Goal: Information Seeking & Learning: Understand process/instructions

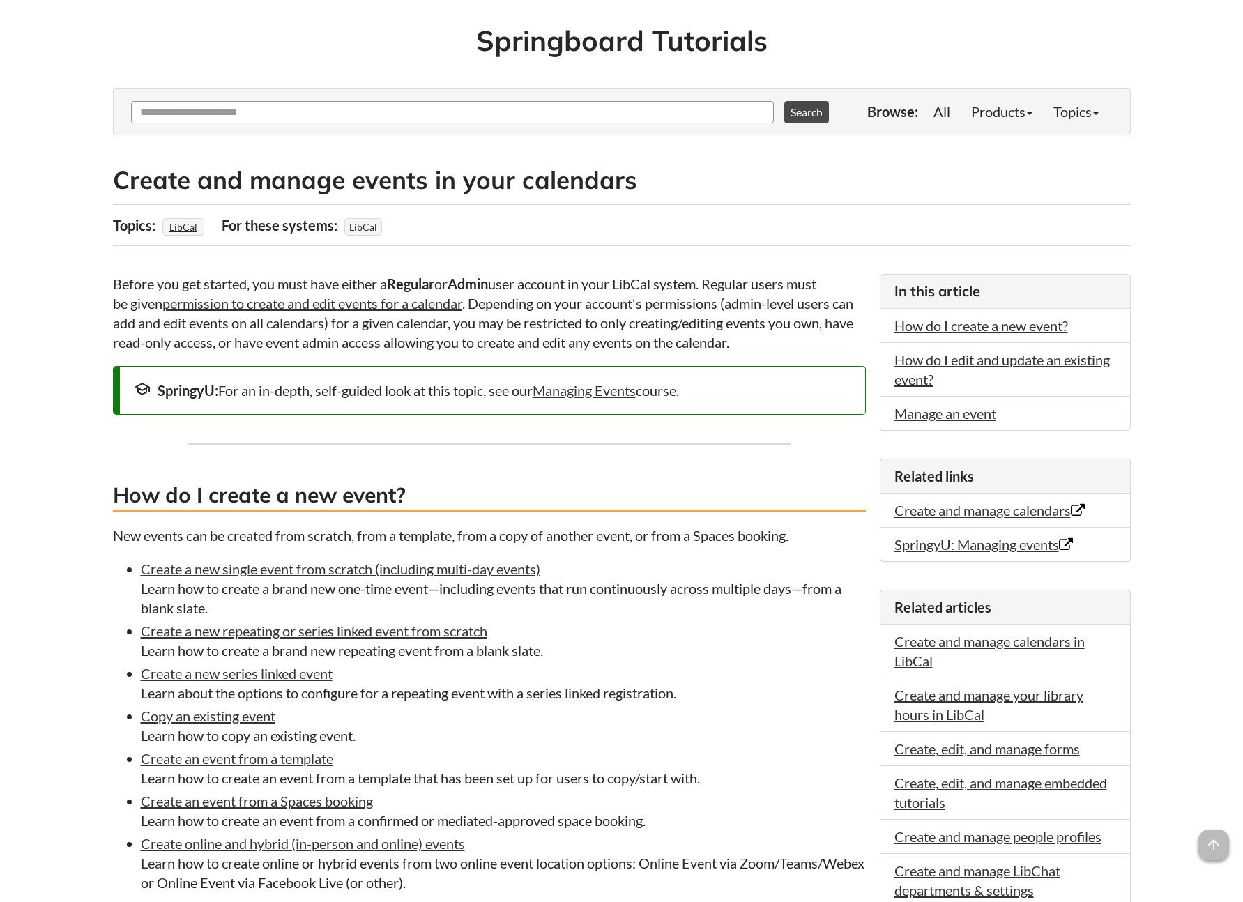
scroll to position [89, 0]
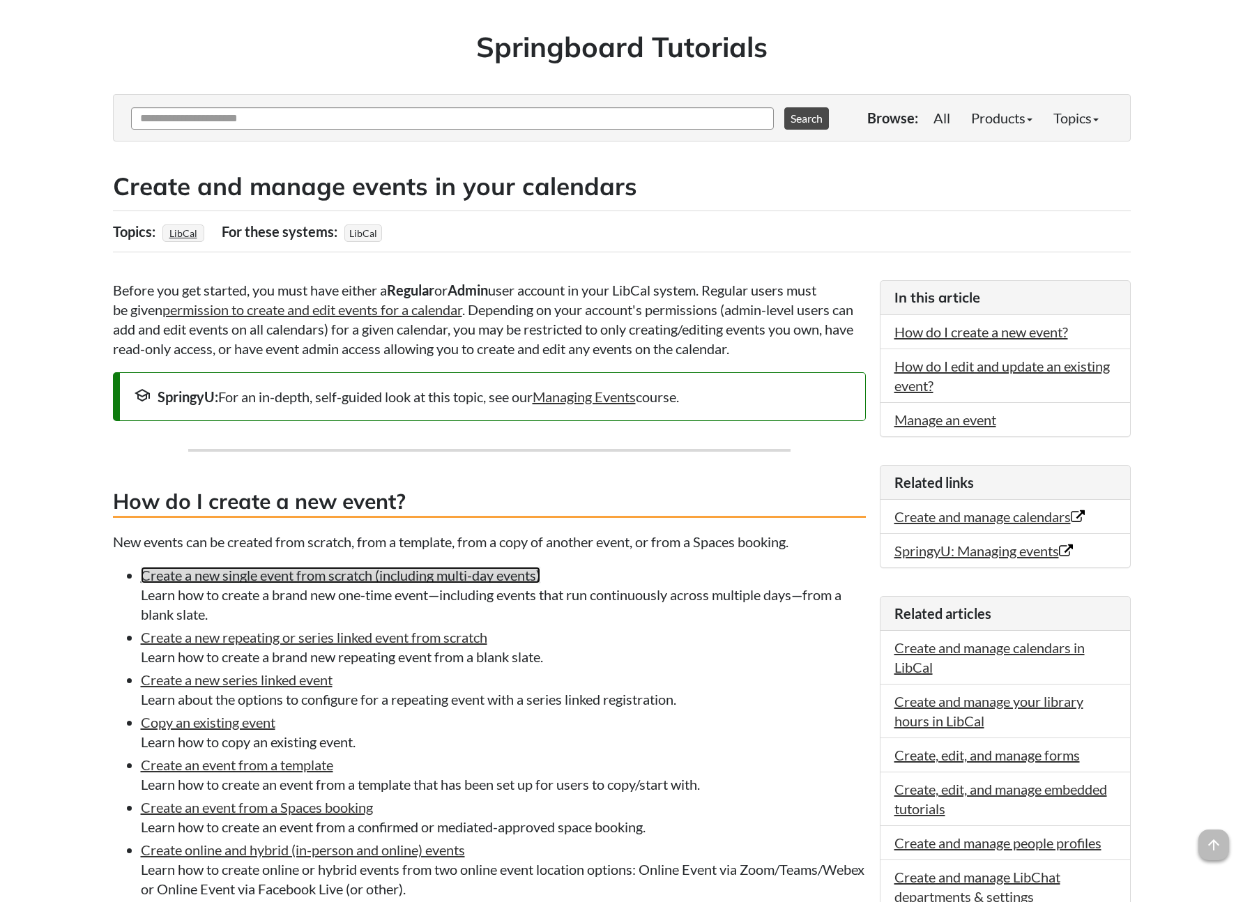
click at [268, 574] on link "Create a new single event from scratch (including multi-day events)" at bounding box center [340, 575] width 399 height 17
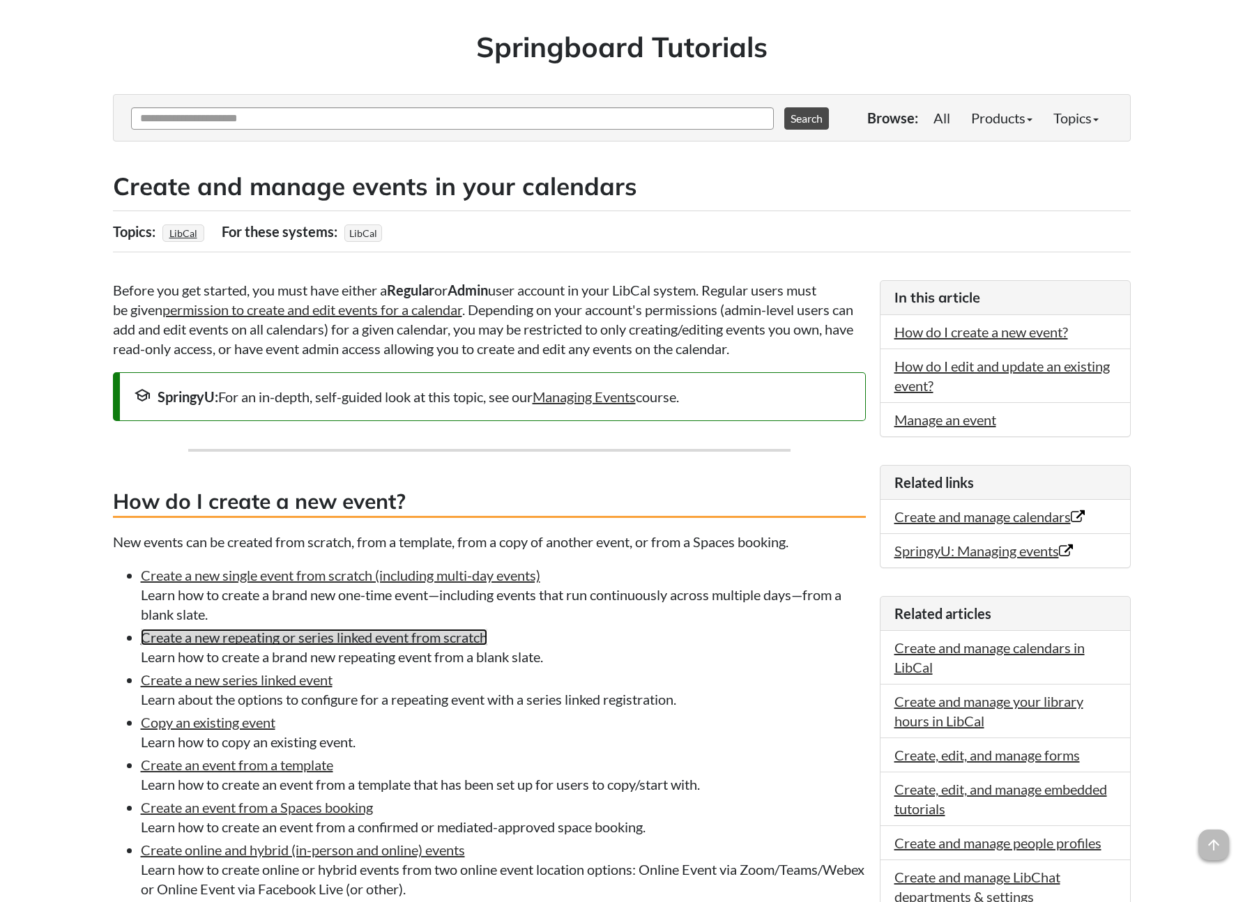
click at [337, 641] on link "Create a new repeating or series linked event from scratch" at bounding box center [314, 637] width 346 height 17
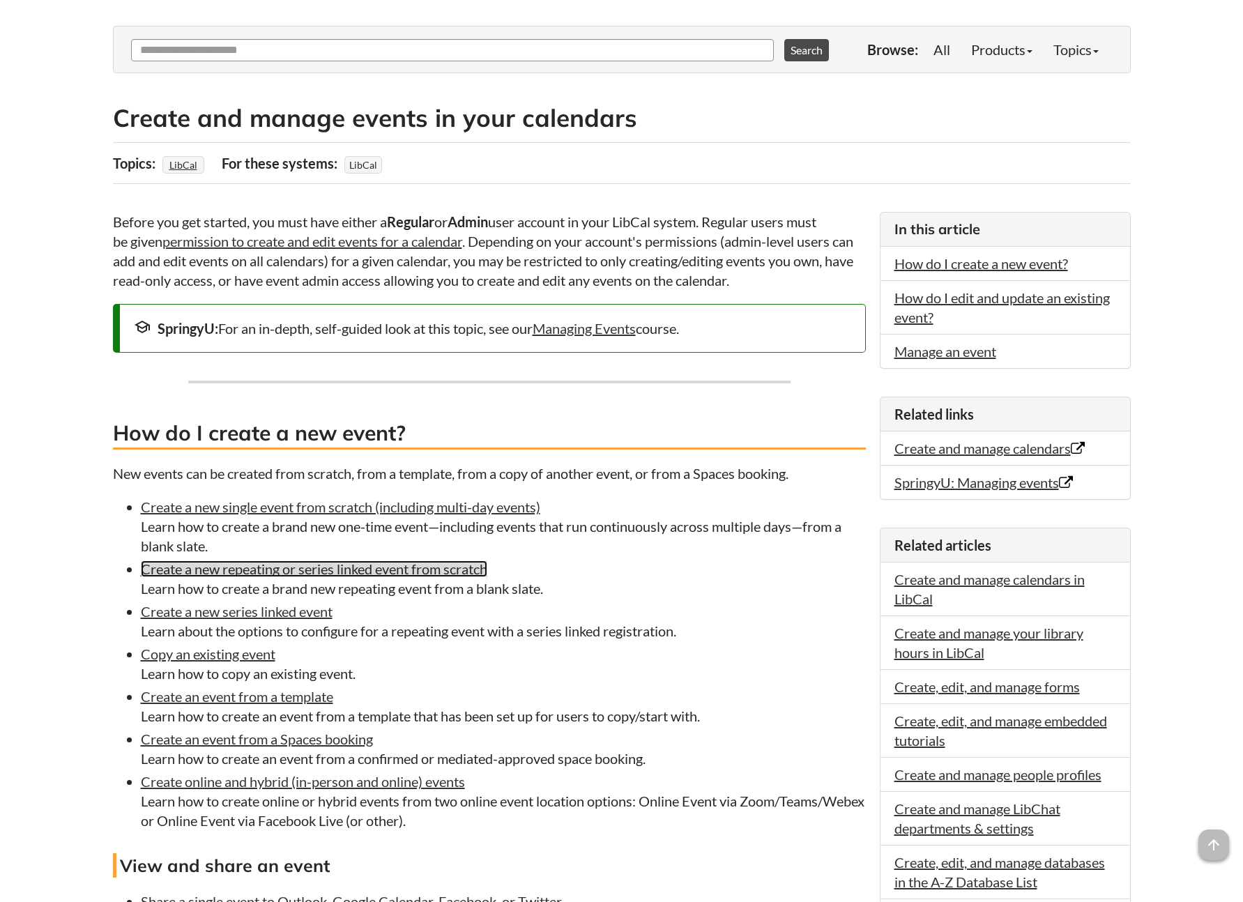
scroll to position [260, 0]
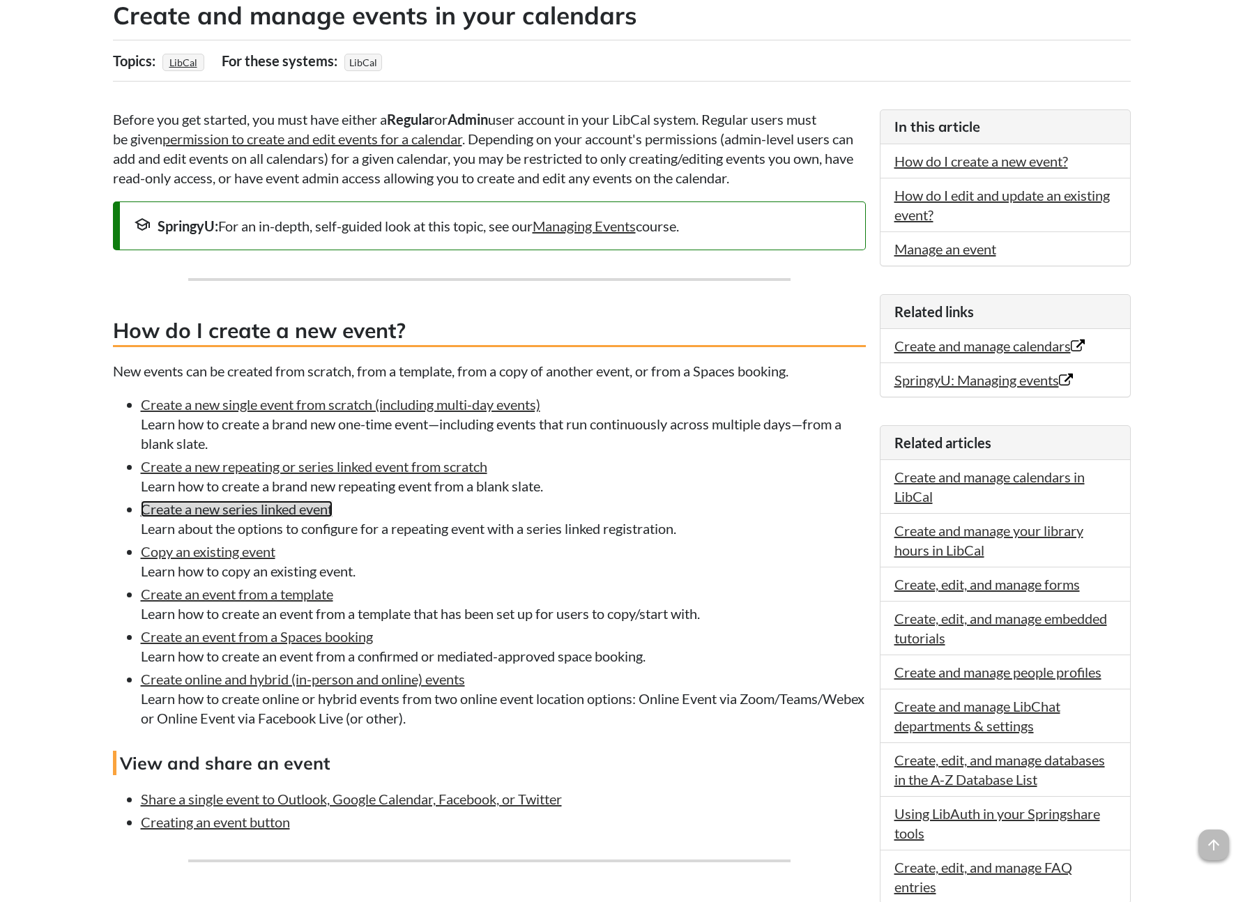
click at [286, 515] on link "Create a new series linked event" at bounding box center [237, 509] width 192 height 17
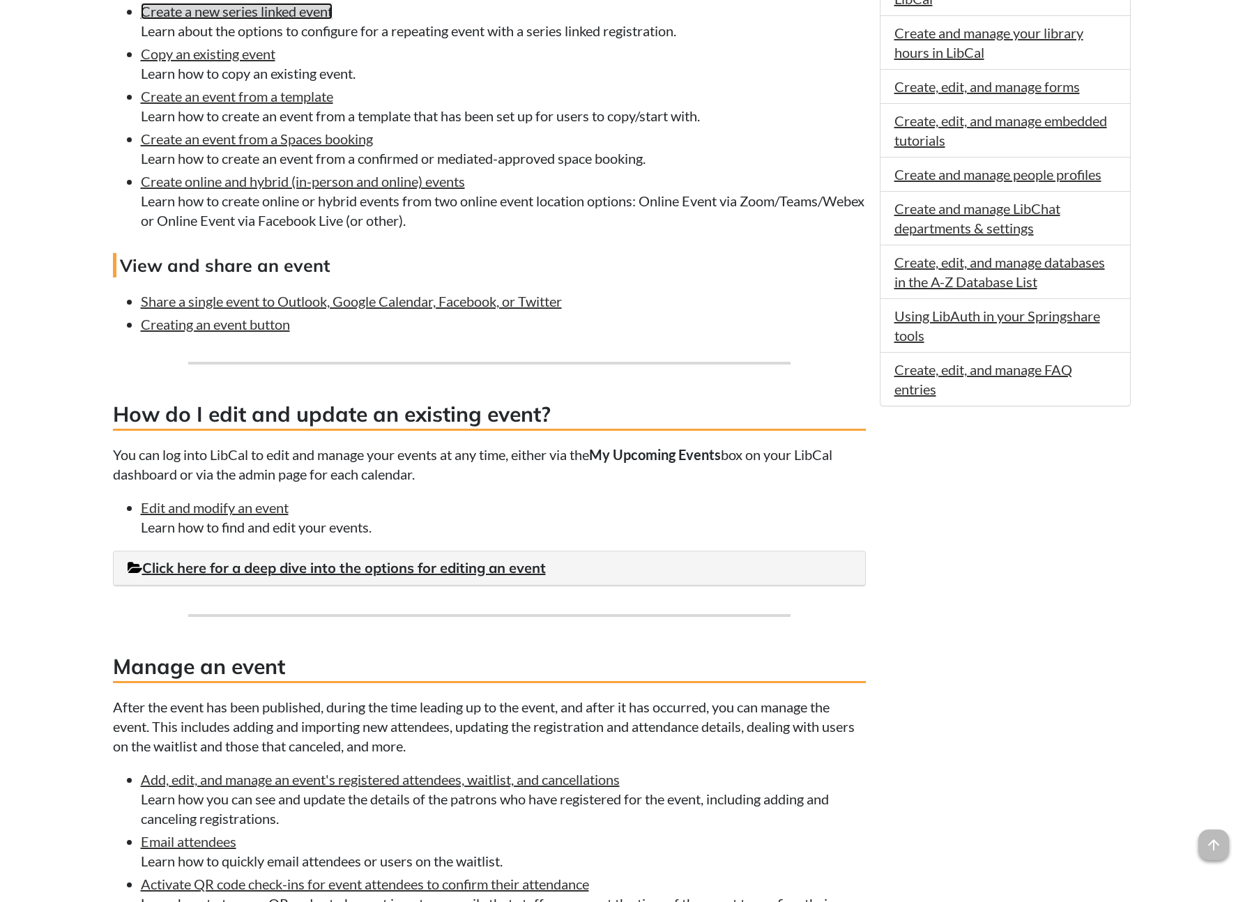
scroll to position [911, 0]
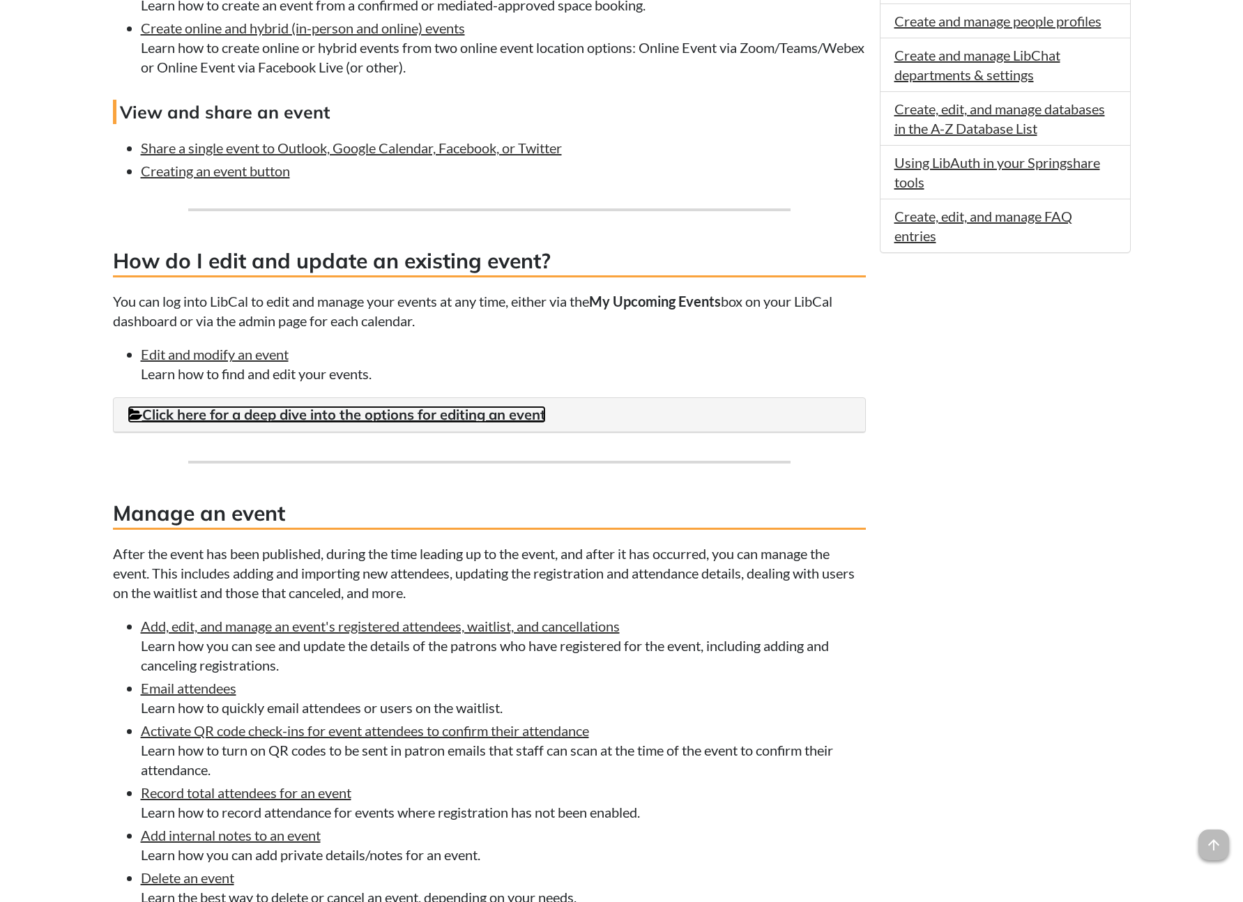
click at [200, 407] on link "Click here for a deep dive into the options for editing an event" at bounding box center [337, 414] width 418 height 17
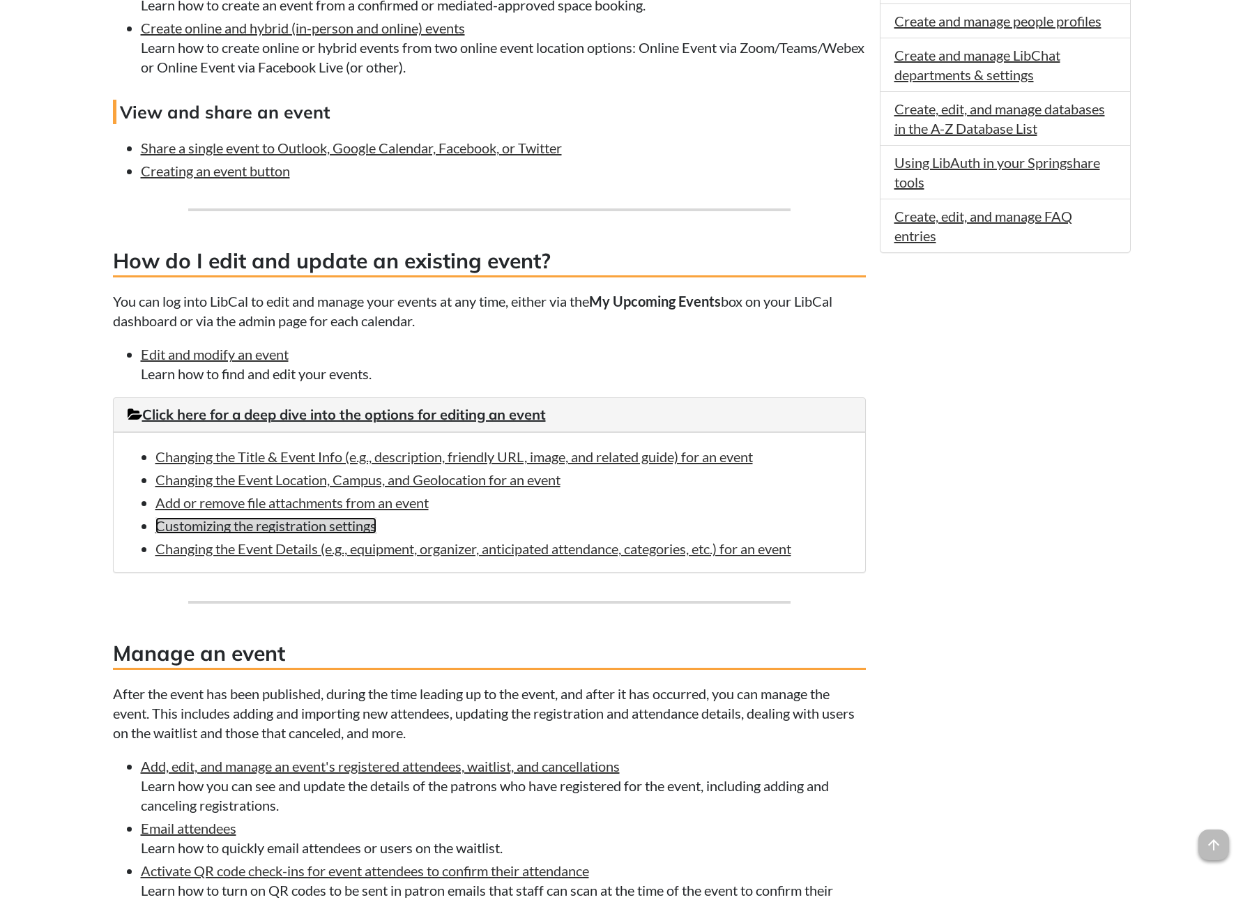
click at [291, 529] on link "Customizing the registration settings" at bounding box center [265, 525] width 221 height 17
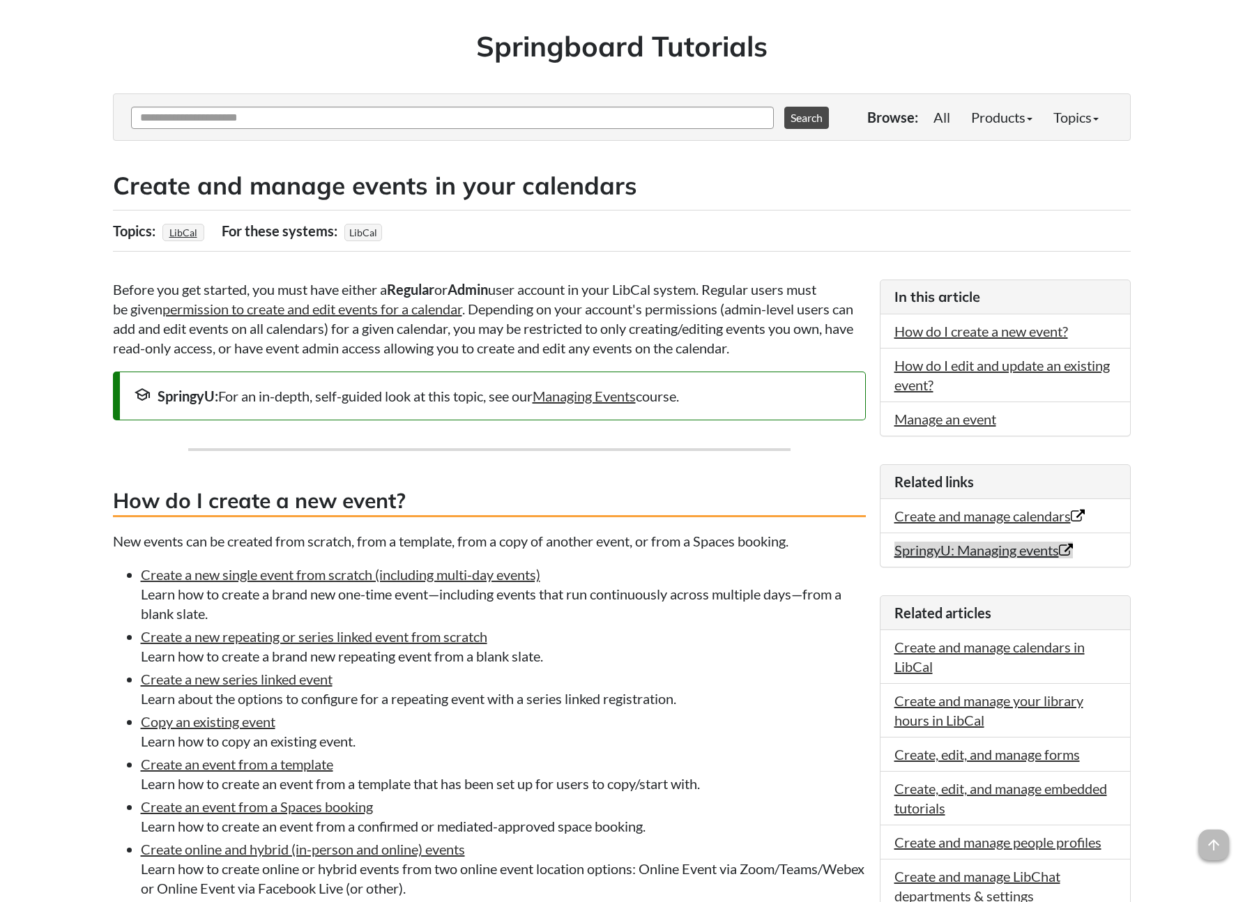
scroll to position [91, 0]
click at [968, 520] on link "Create and manage calendars Opens in new window" at bounding box center [989, 515] width 190 height 17
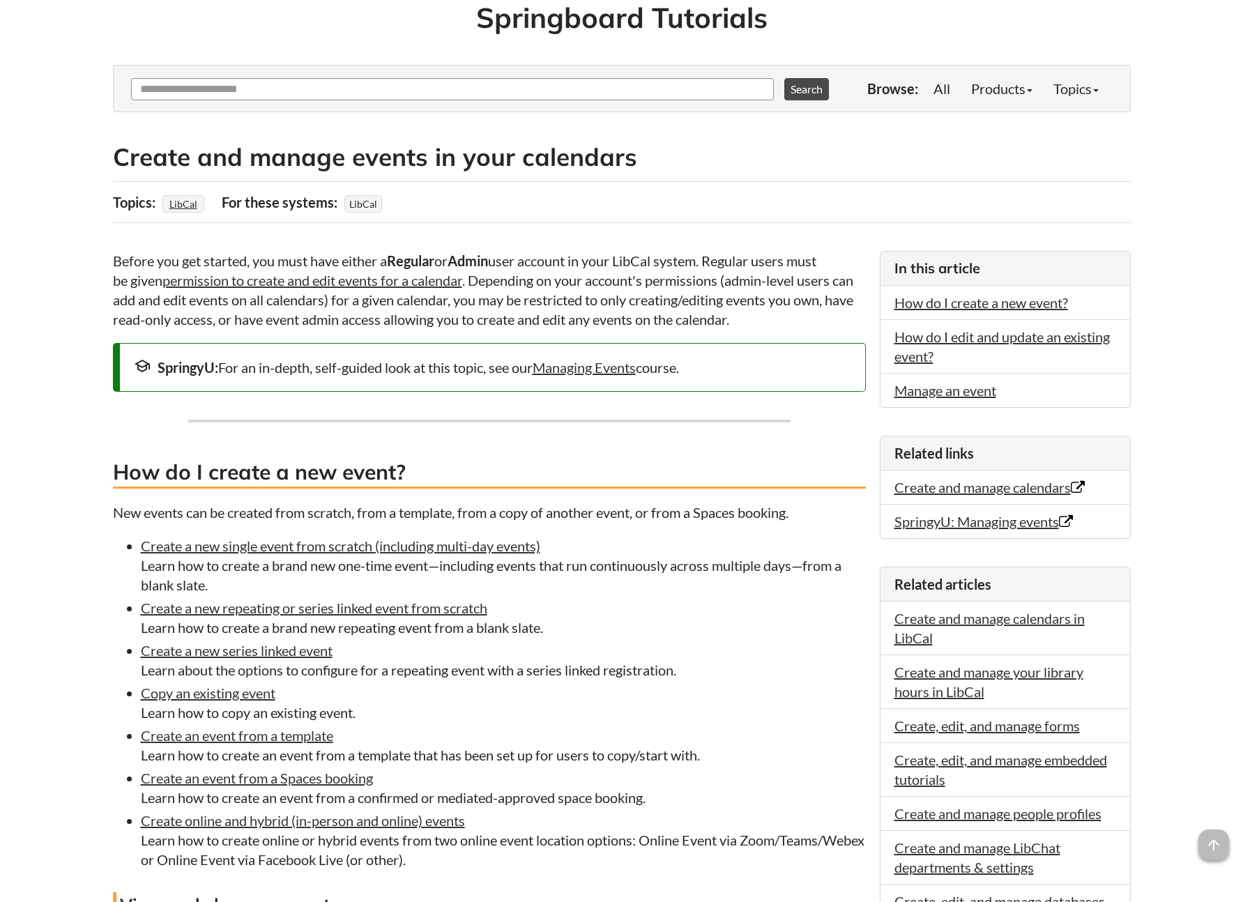
scroll to position [179, 0]
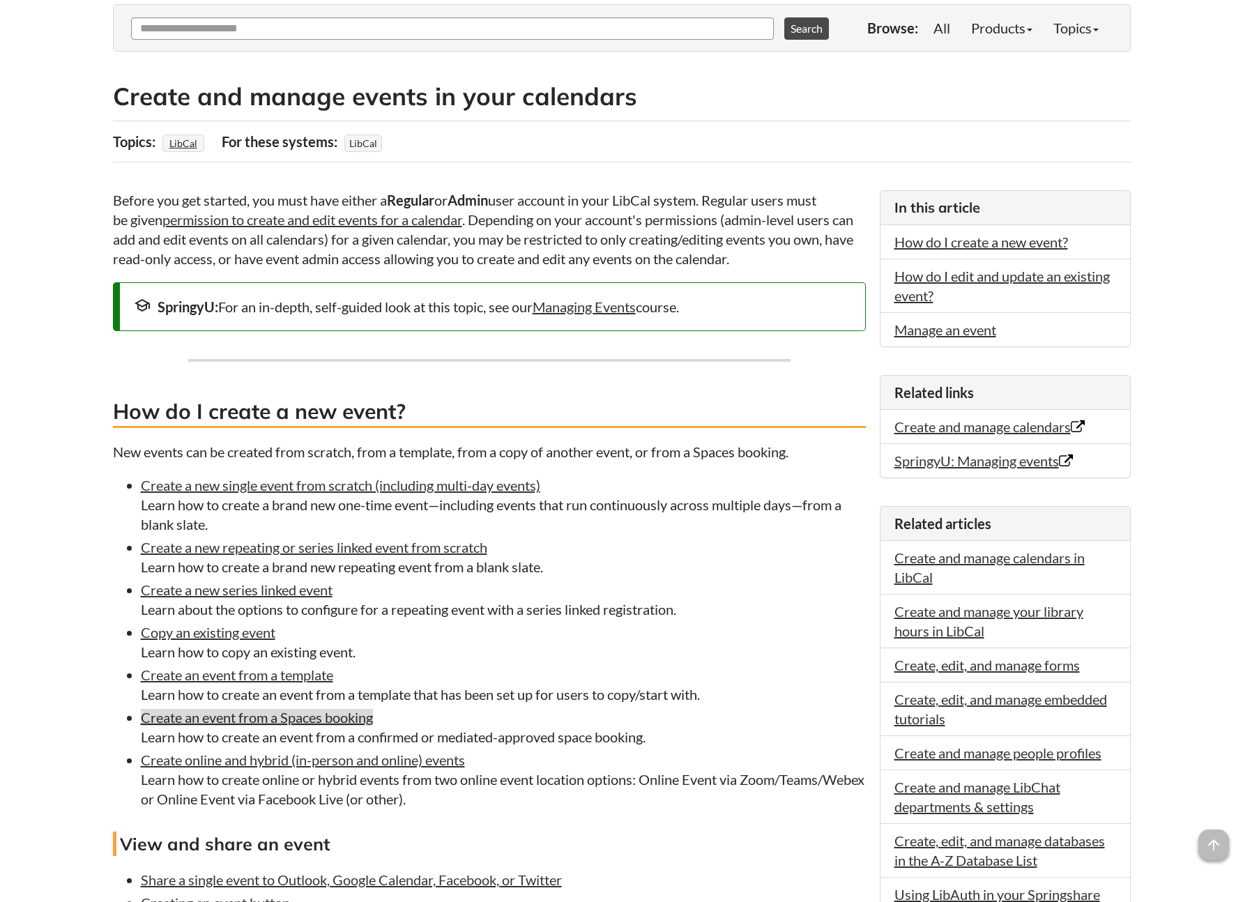
click at [342, 716] on link "Create an event from a Spaces booking" at bounding box center [257, 717] width 232 height 17
click at [321, 762] on link "Create online and hybrid (in-person and online) events" at bounding box center [303, 759] width 324 height 17
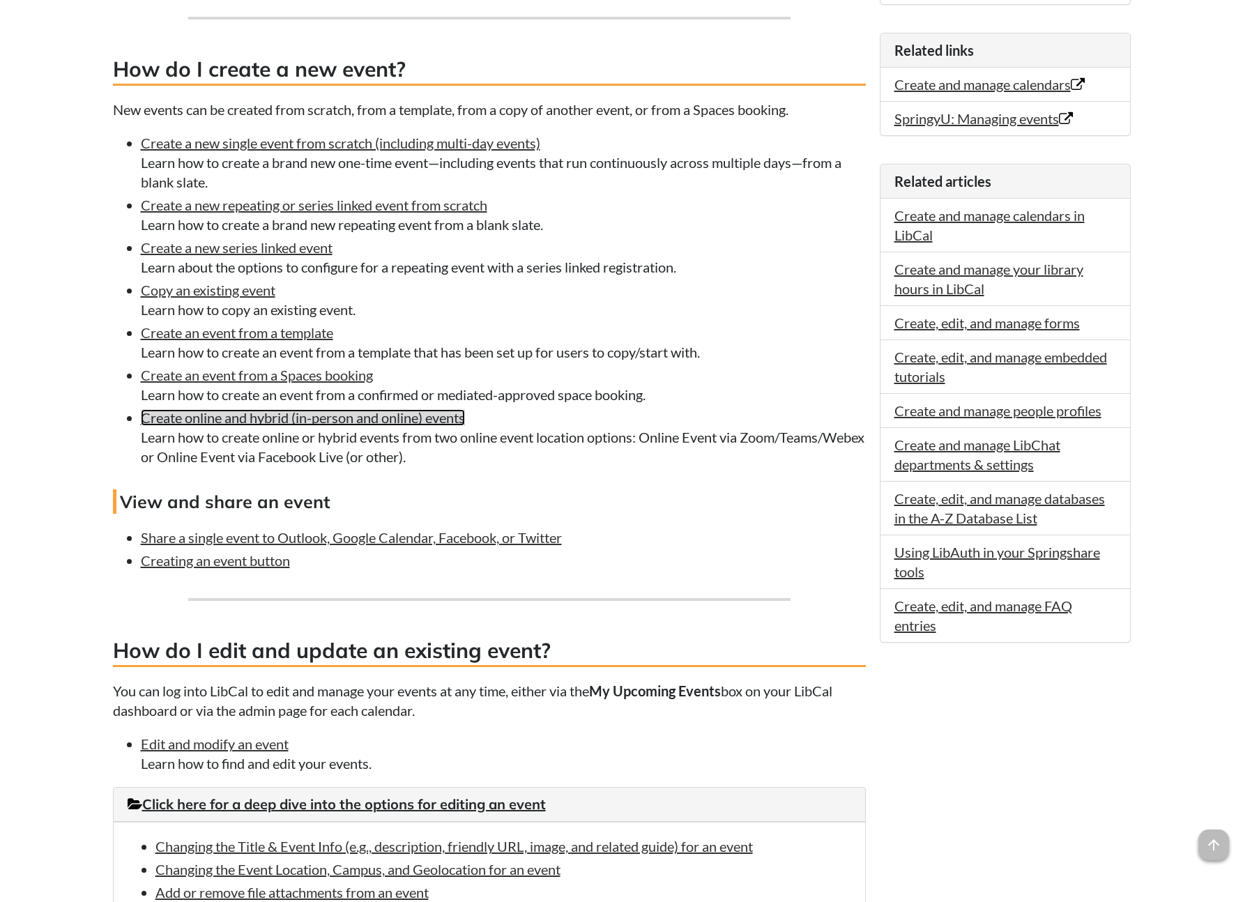
scroll to position [818, 0]
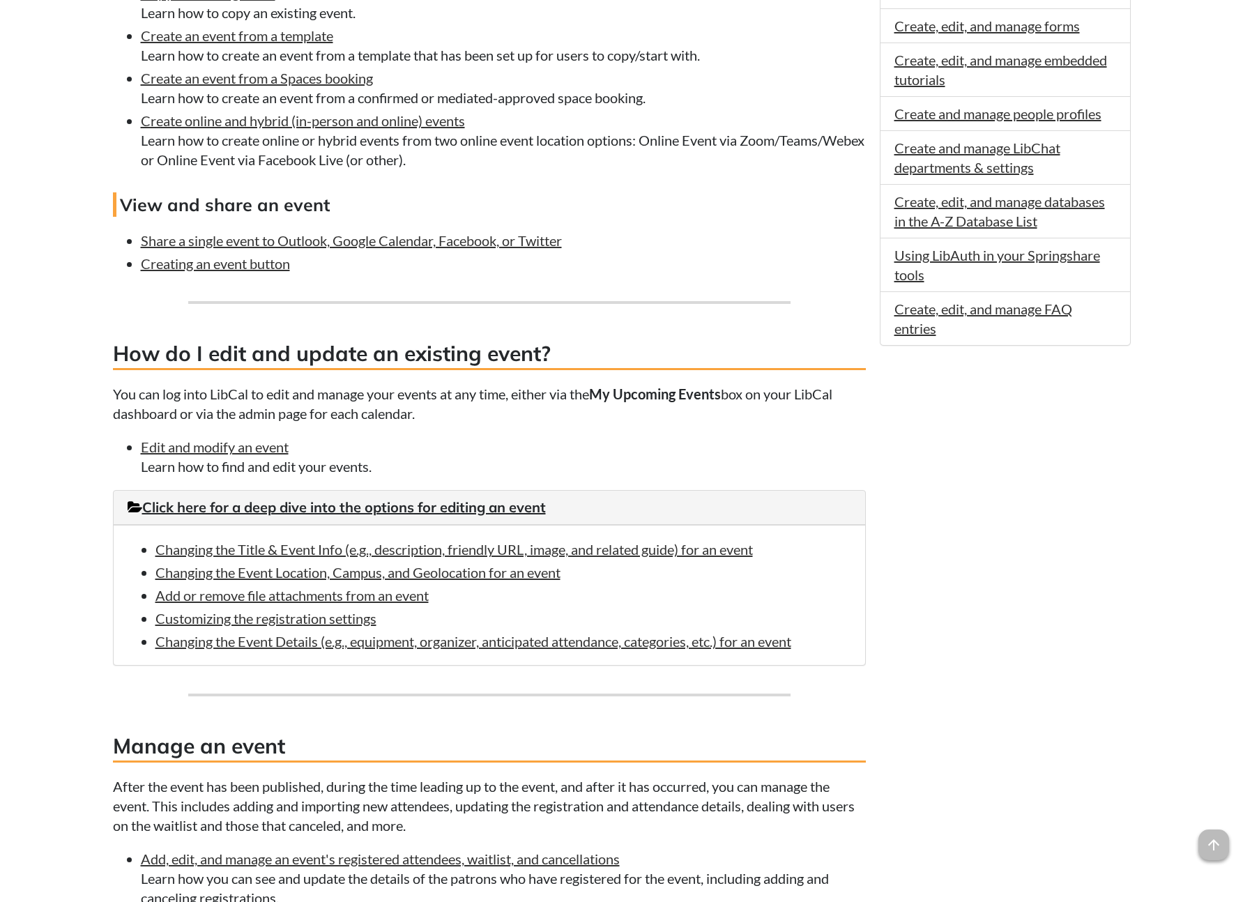
click at [701, 284] on div "Before you get started, you must have either a Regular or Admin user account in…" at bounding box center [489, 352] width 753 height 1603
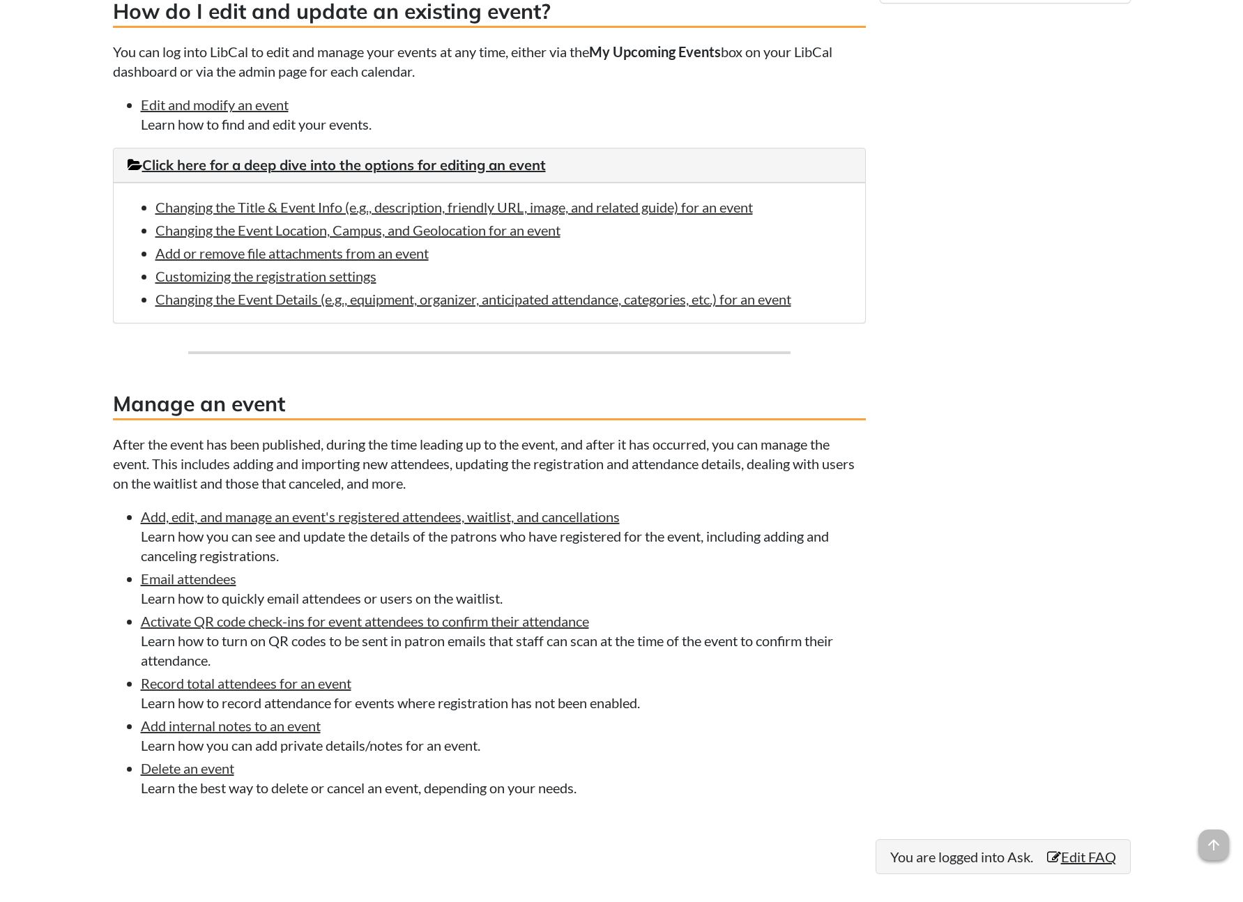
scroll to position [931, 0]
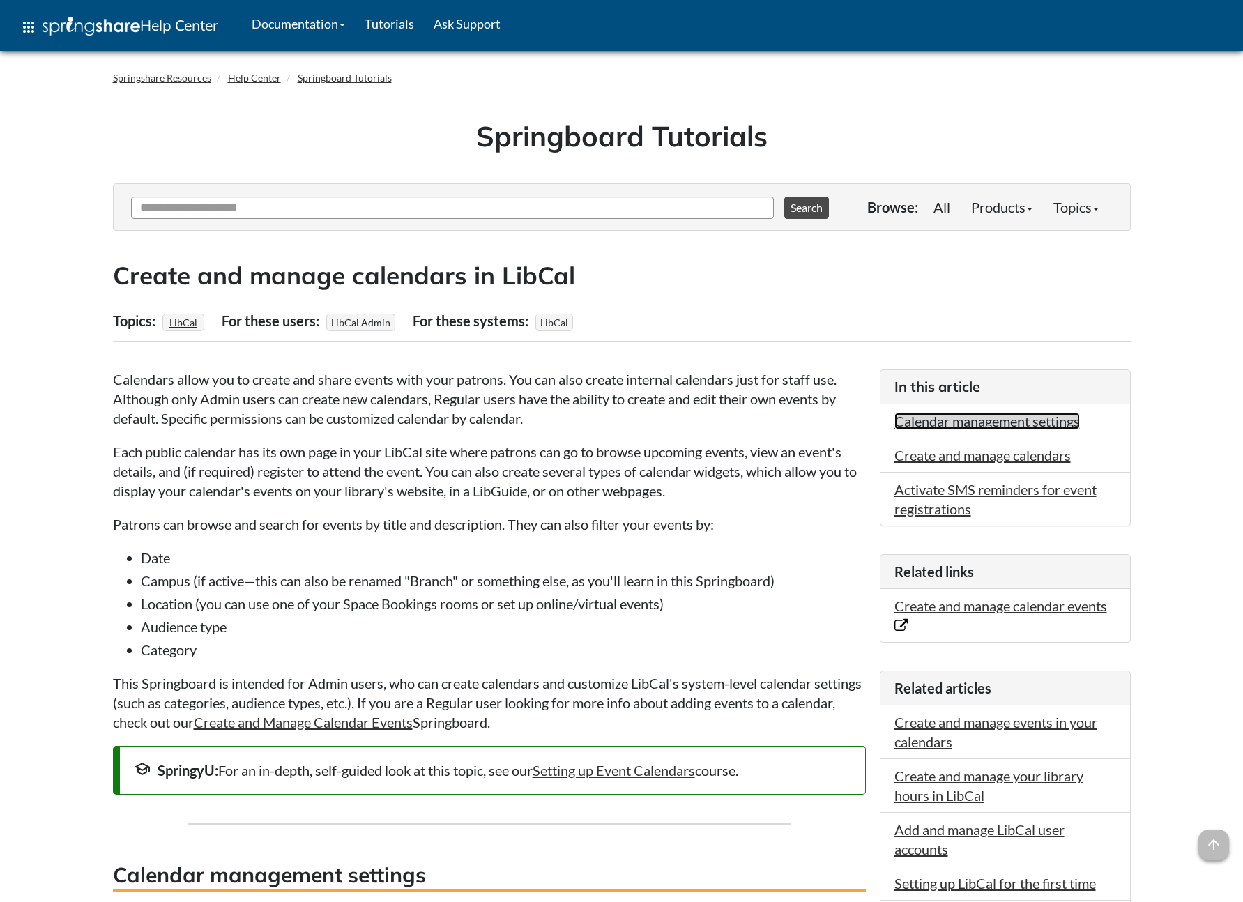
click at [906, 419] on link "Calendar management settings" at bounding box center [986, 421] width 185 height 17
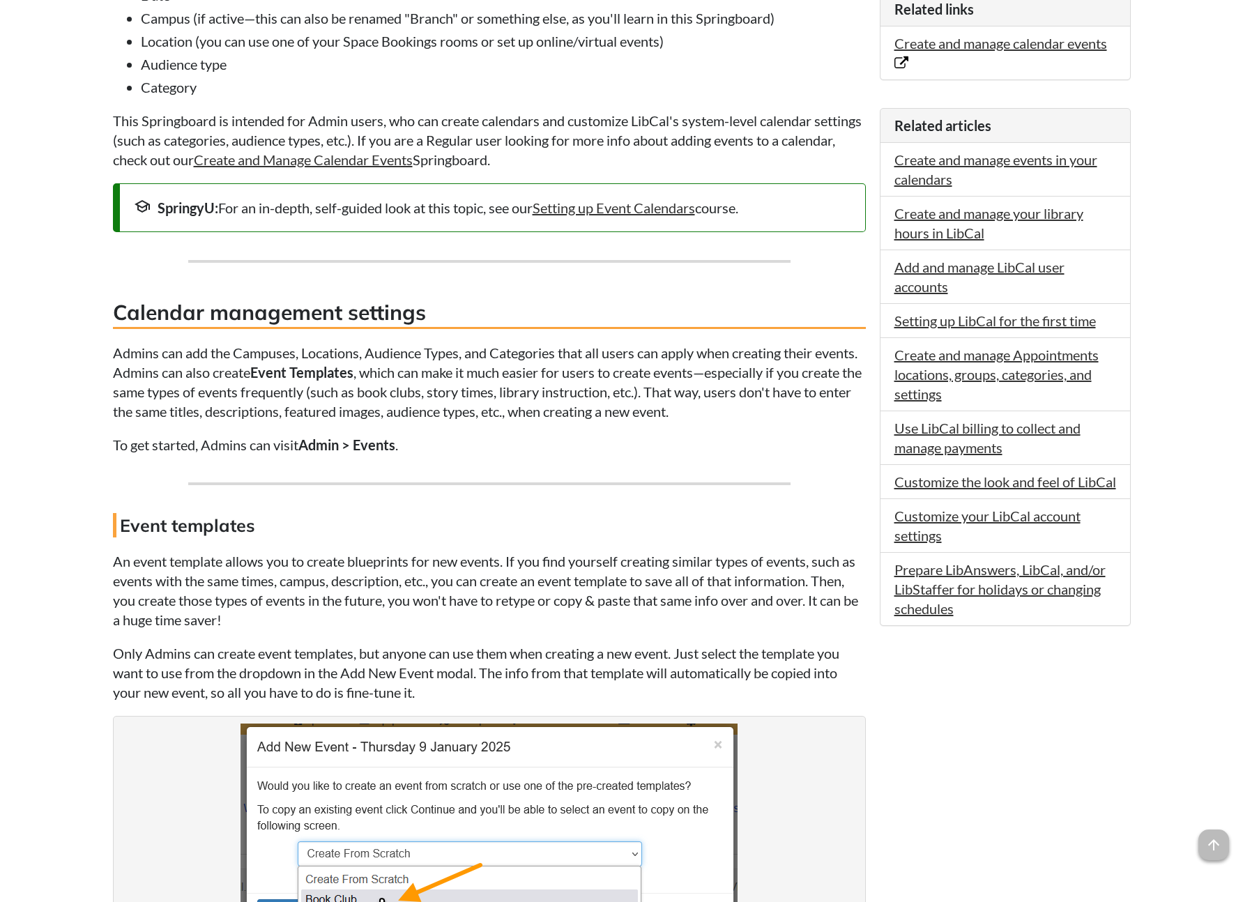
scroll to position [570, 0]
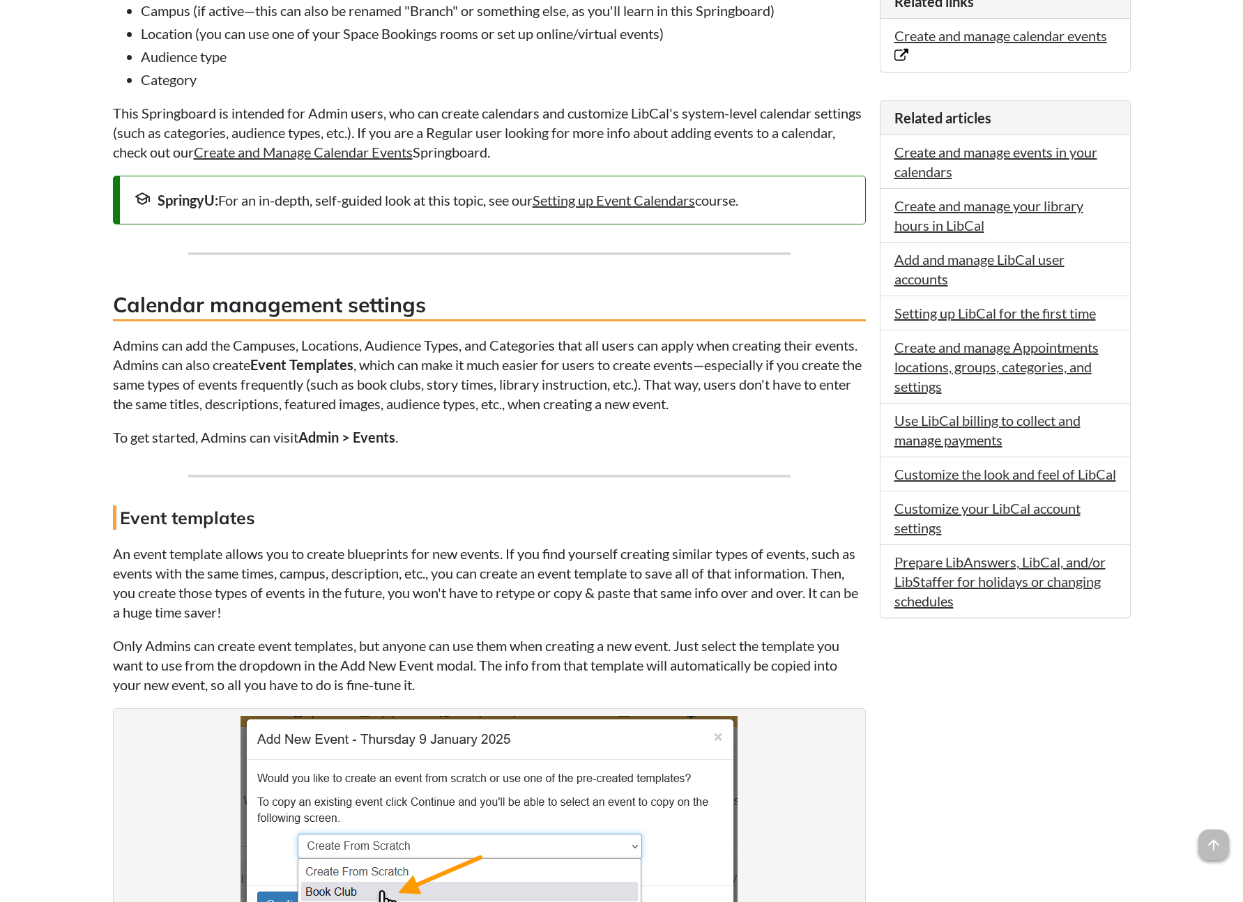
click at [643, 441] on p "To get started, Admins can visit Admin > Events ." at bounding box center [489, 437] width 753 height 20
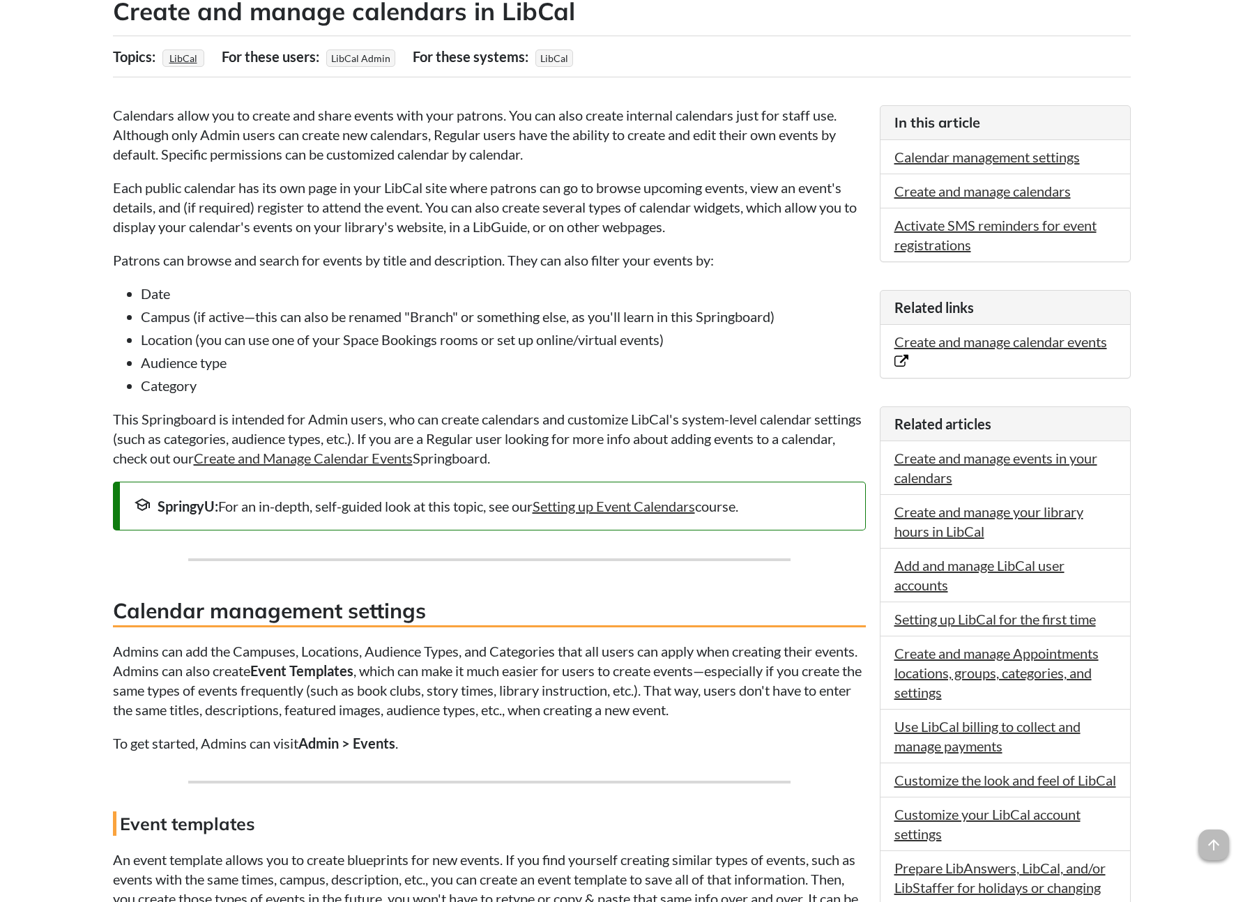
scroll to position [190, 0]
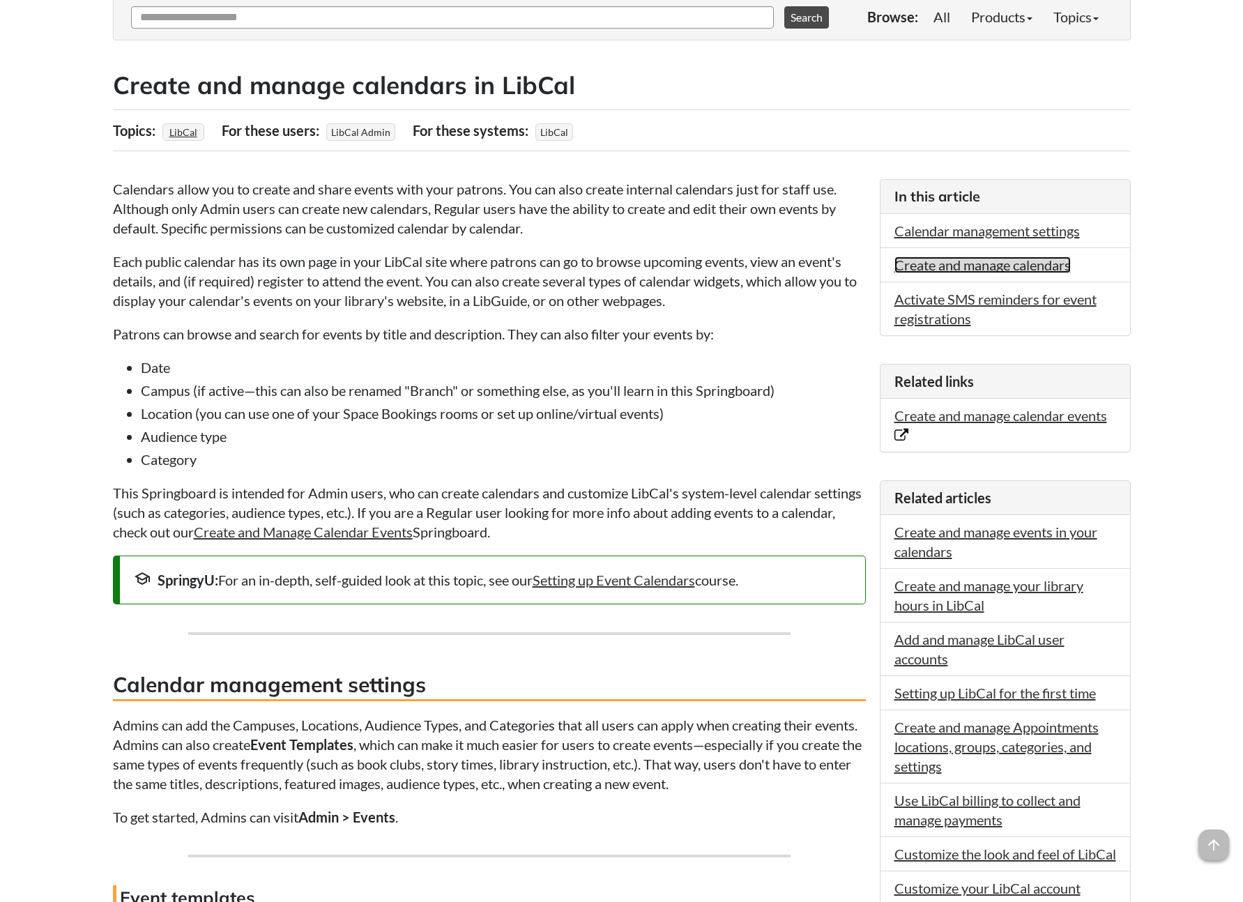
click at [963, 264] on link "Create and manage calendars" at bounding box center [982, 265] width 176 height 17
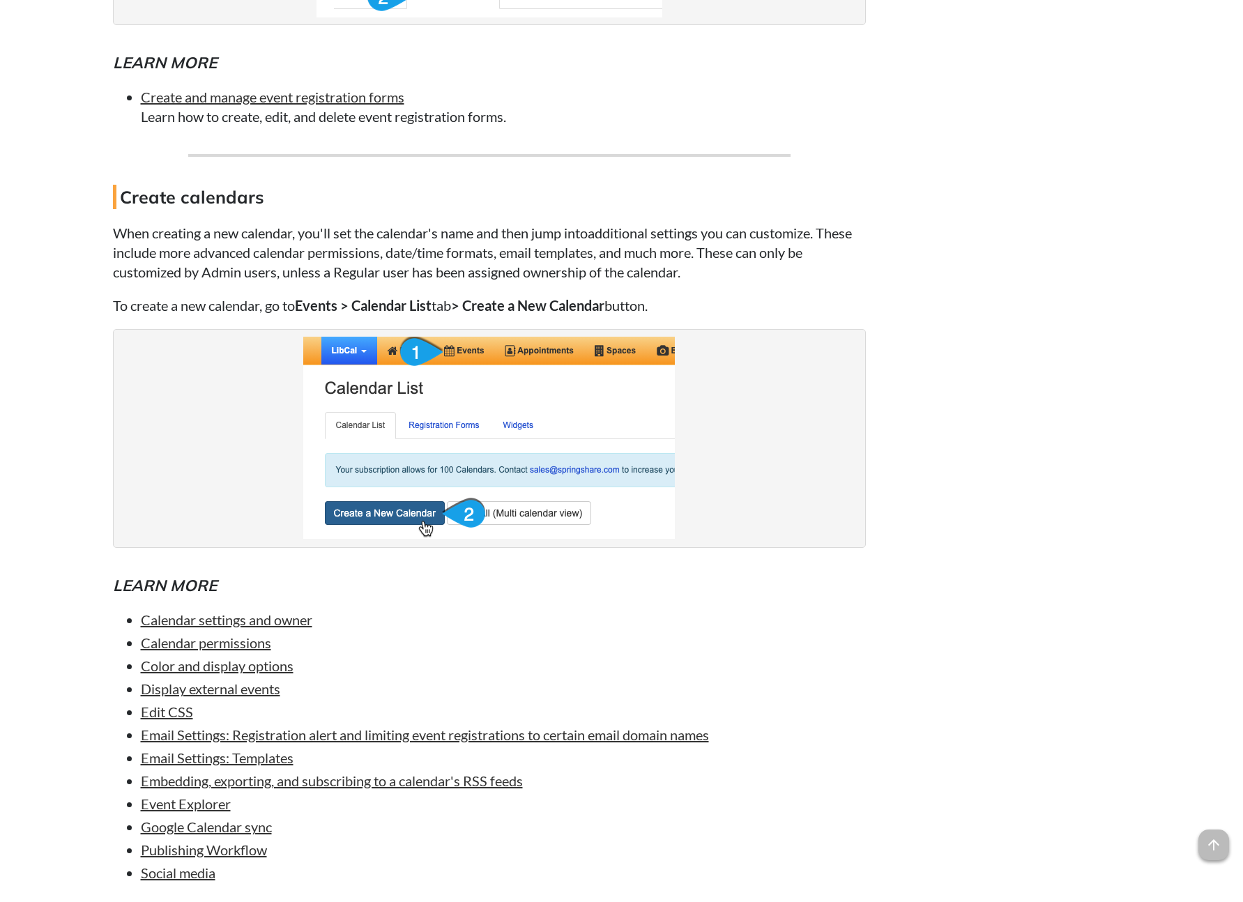
scroll to position [6270, 0]
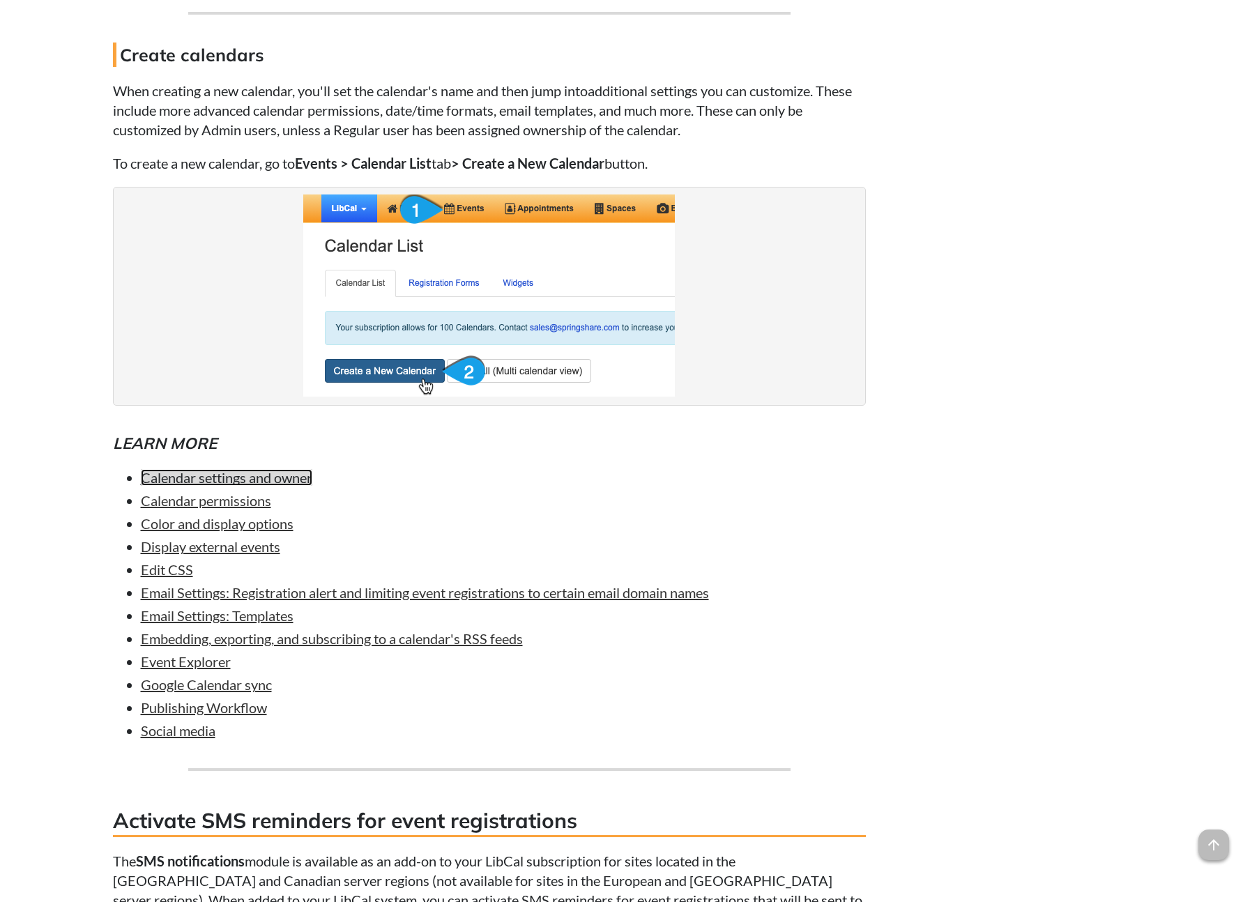
click at [282, 475] on link "Calendar settings and owner" at bounding box center [226, 477] width 171 height 17
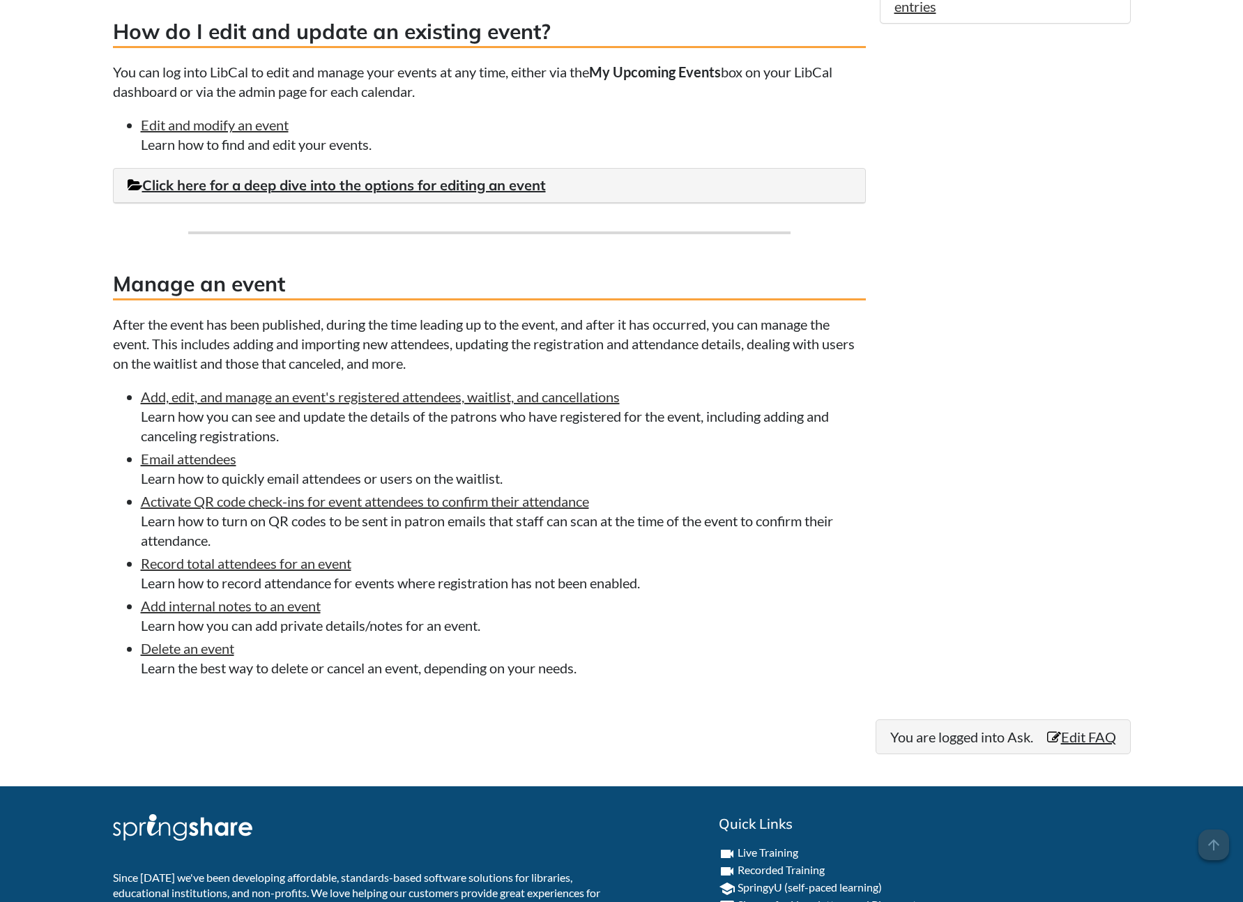
scroll to position [1162, 0]
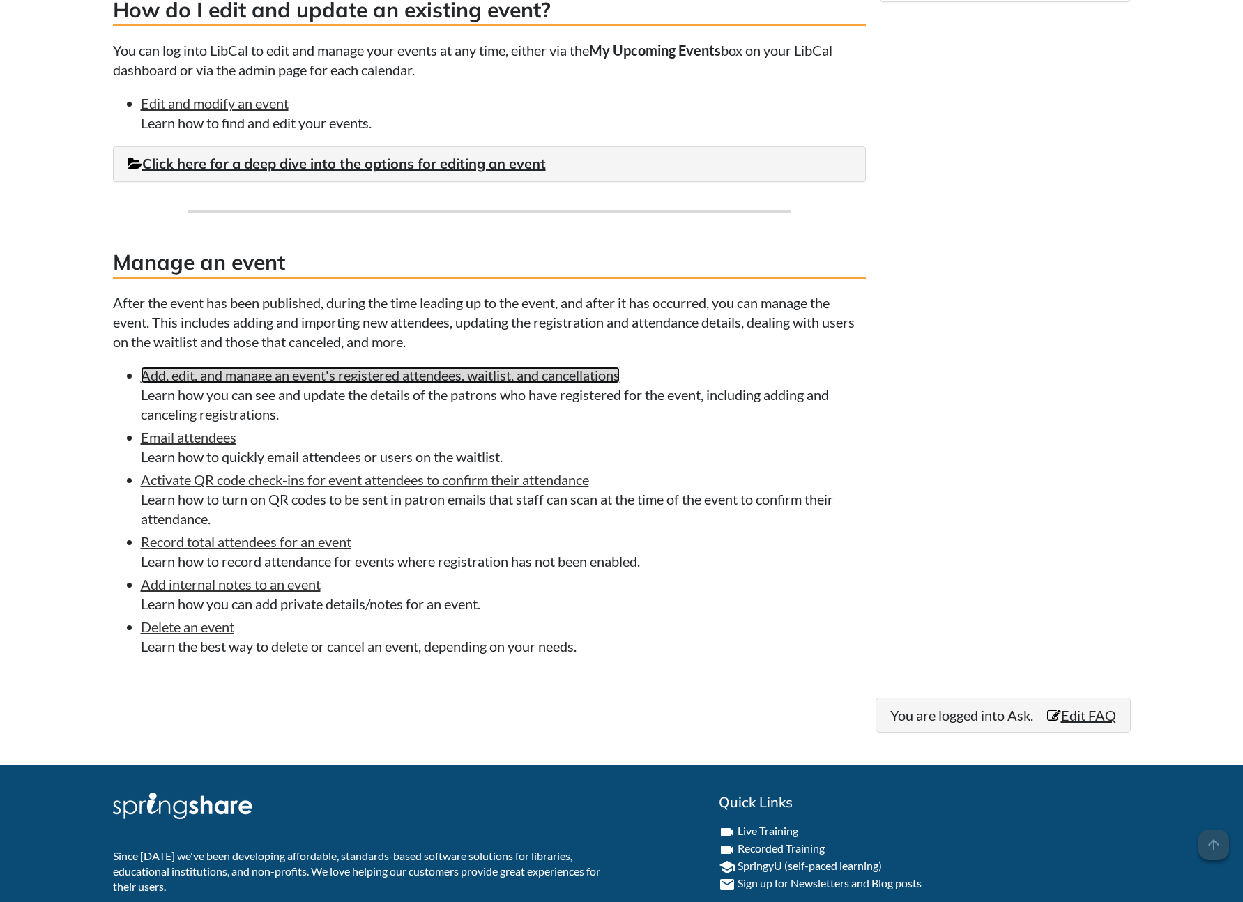
click at [492, 377] on link "Add, edit, and manage an event's registered attendees, waitlist, and cancellati…" at bounding box center [380, 375] width 479 height 17
